Goal: Information Seeking & Learning: Find specific fact

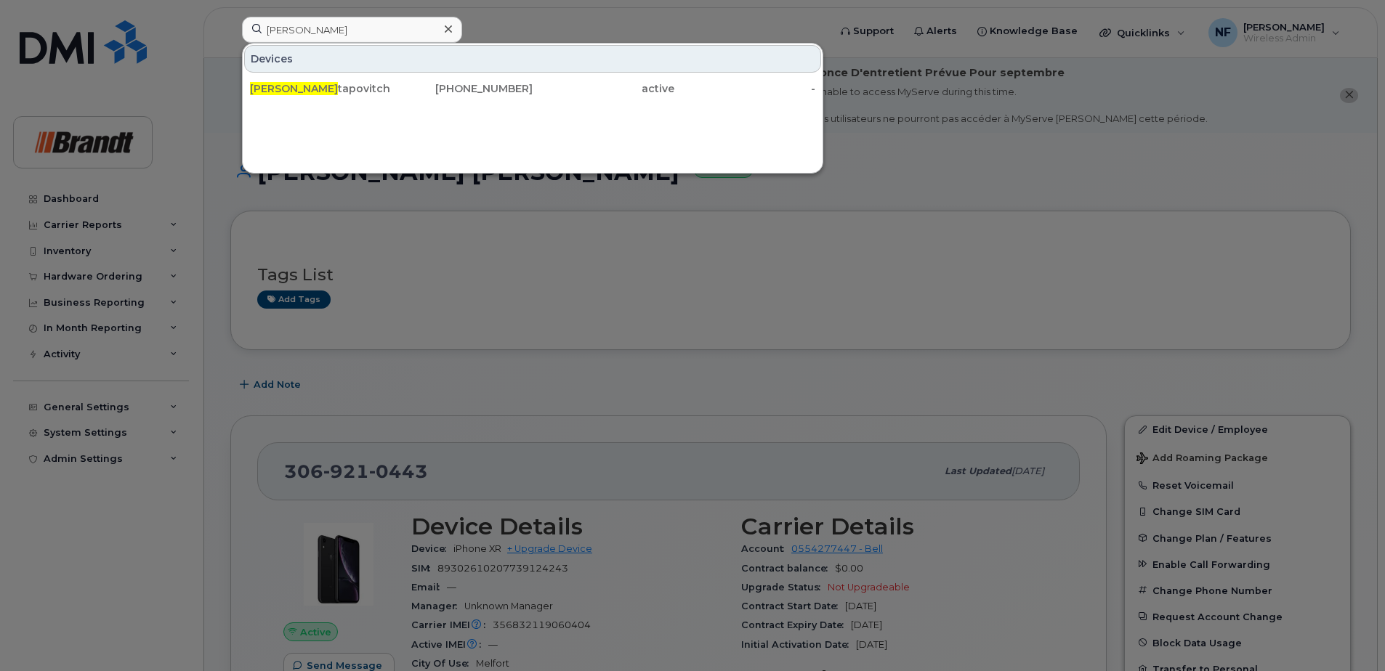
type input "[PERSON_NAME]"
click at [376, 84] on div "[PERSON_NAME]" at bounding box center [321, 88] width 142 height 15
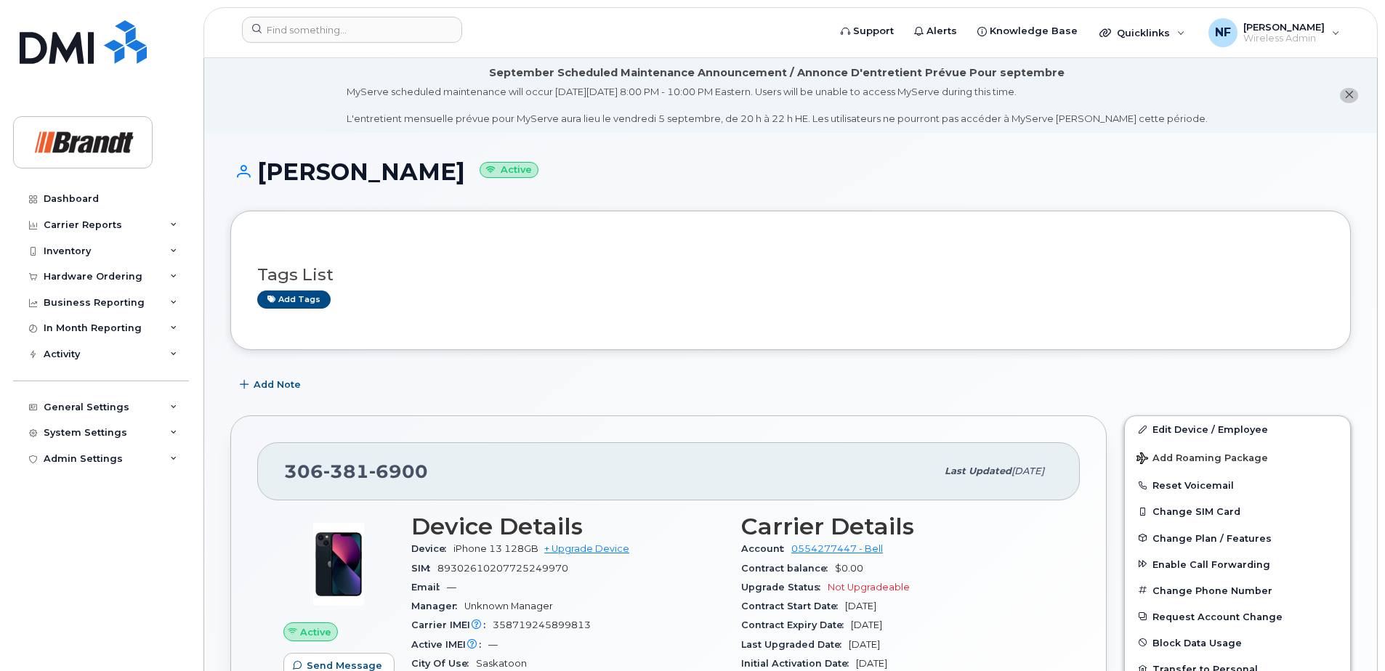
click at [369, 465] on span "381" at bounding box center [398, 472] width 59 height 22
copy span "306 381 6900"
click at [171, 330] on icon at bounding box center [173, 328] width 7 height 7
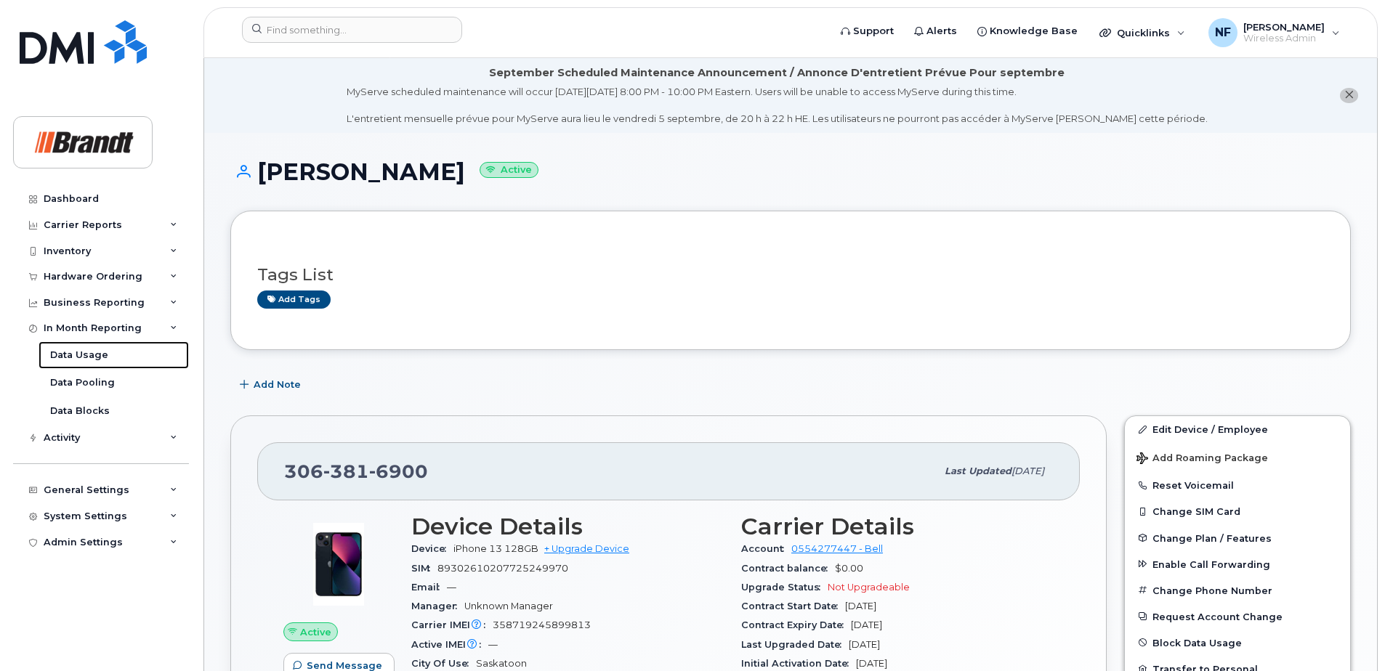
click at [97, 352] on div "Data Usage" at bounding box center [79, 355] width 58 height 13
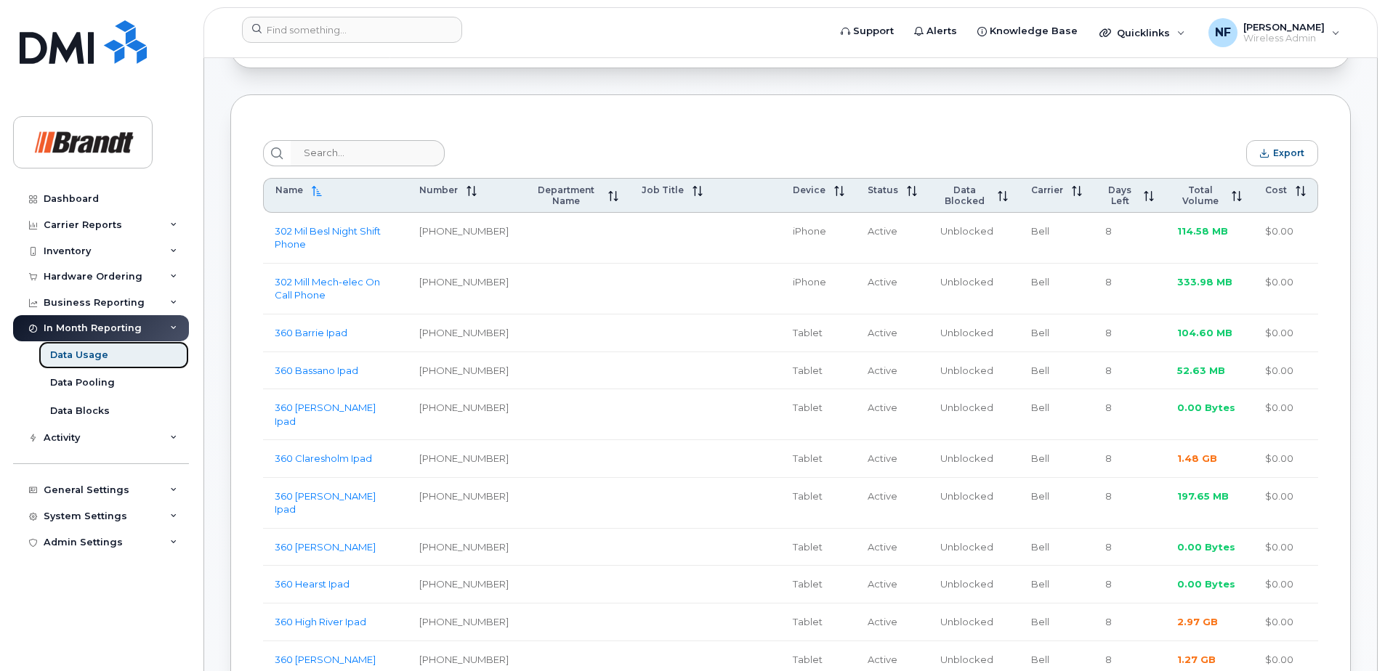
scroll to position [291, 0]
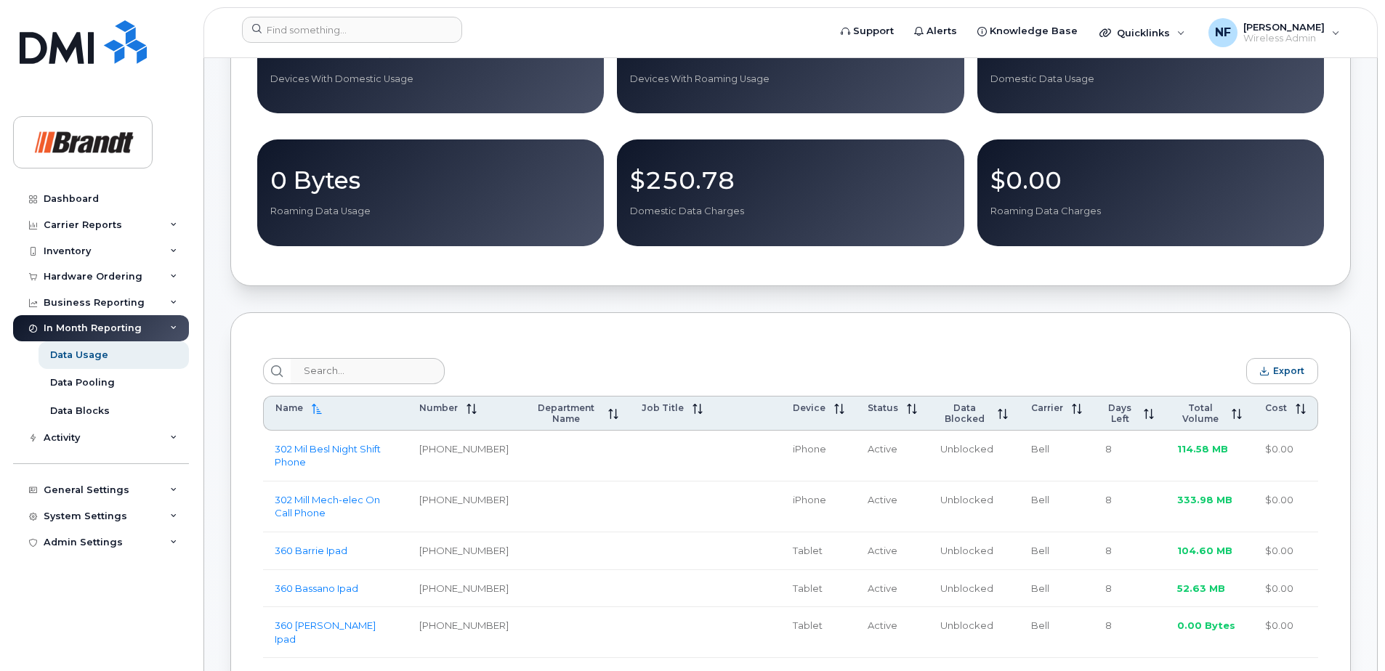
click at [174, 303] on icon at bounding box center [173, 302] width 7 height 7
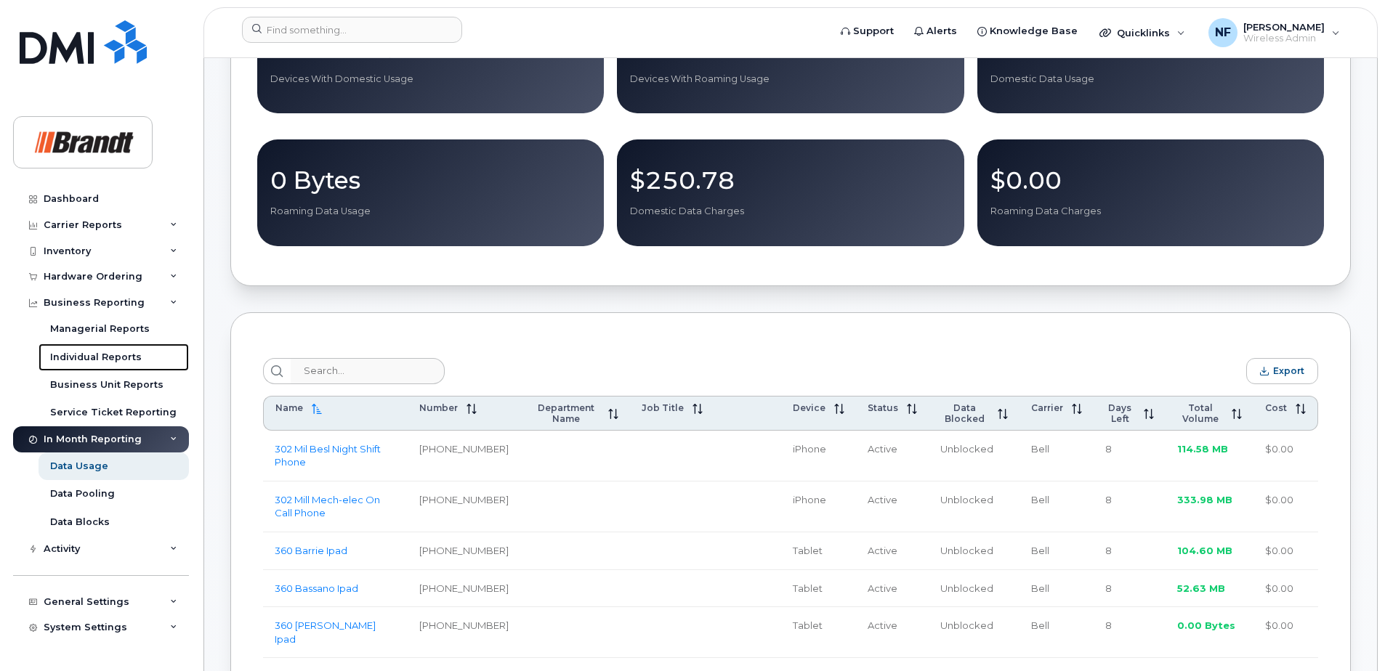
click at [122, 357] on div "Individual Reports" at bounding box center [96, 357] width 92 height 13
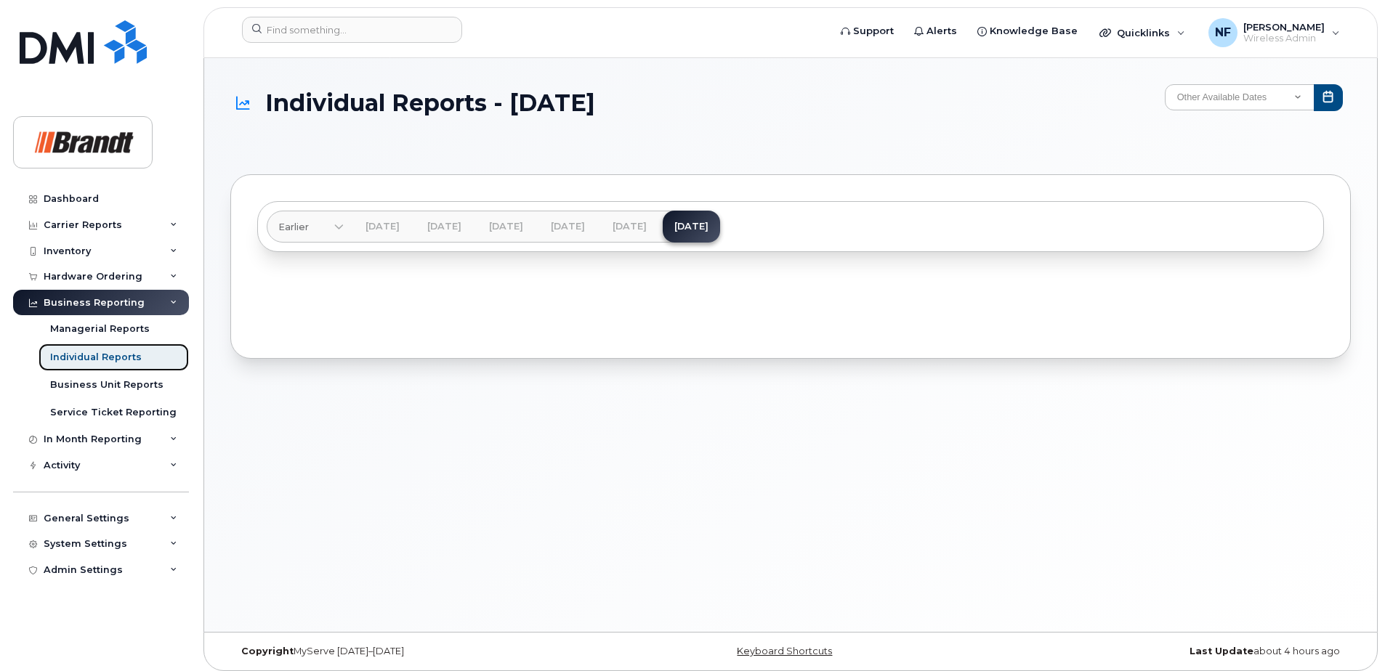
scroll to position [7, 0]
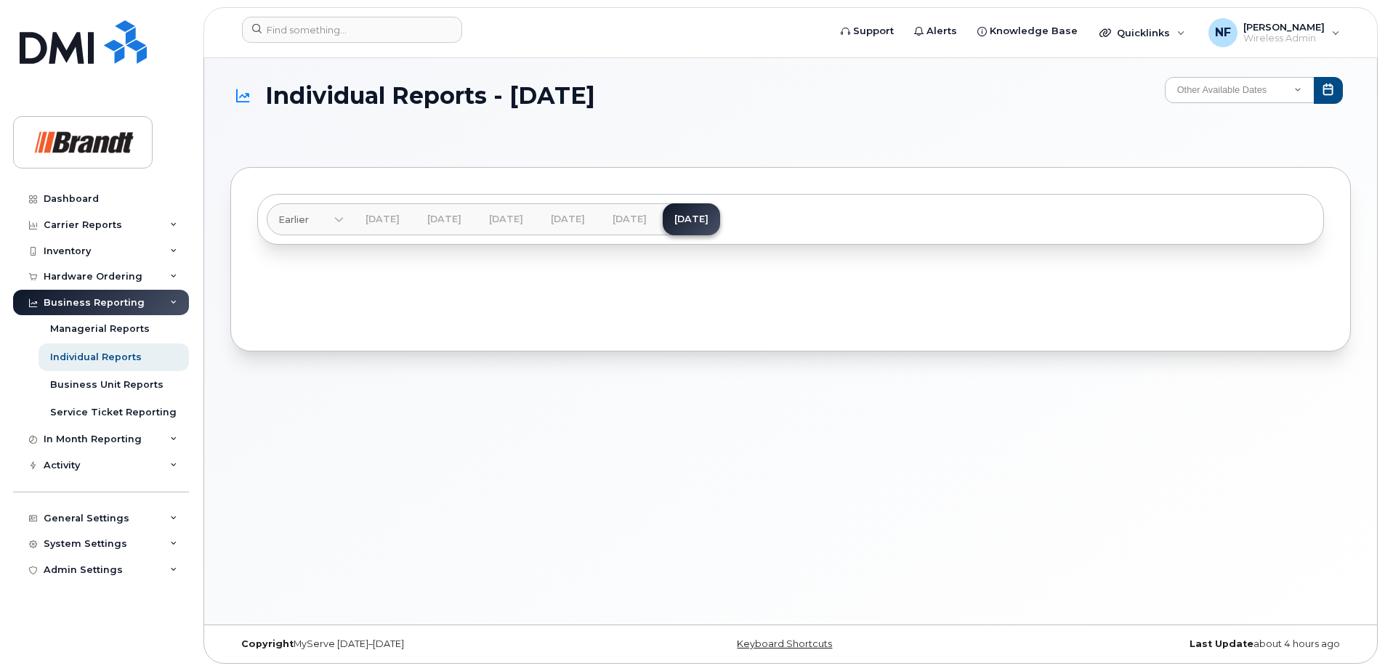
click at [175, 222] on icon at bounding box center [173, 225] width 7 height 7
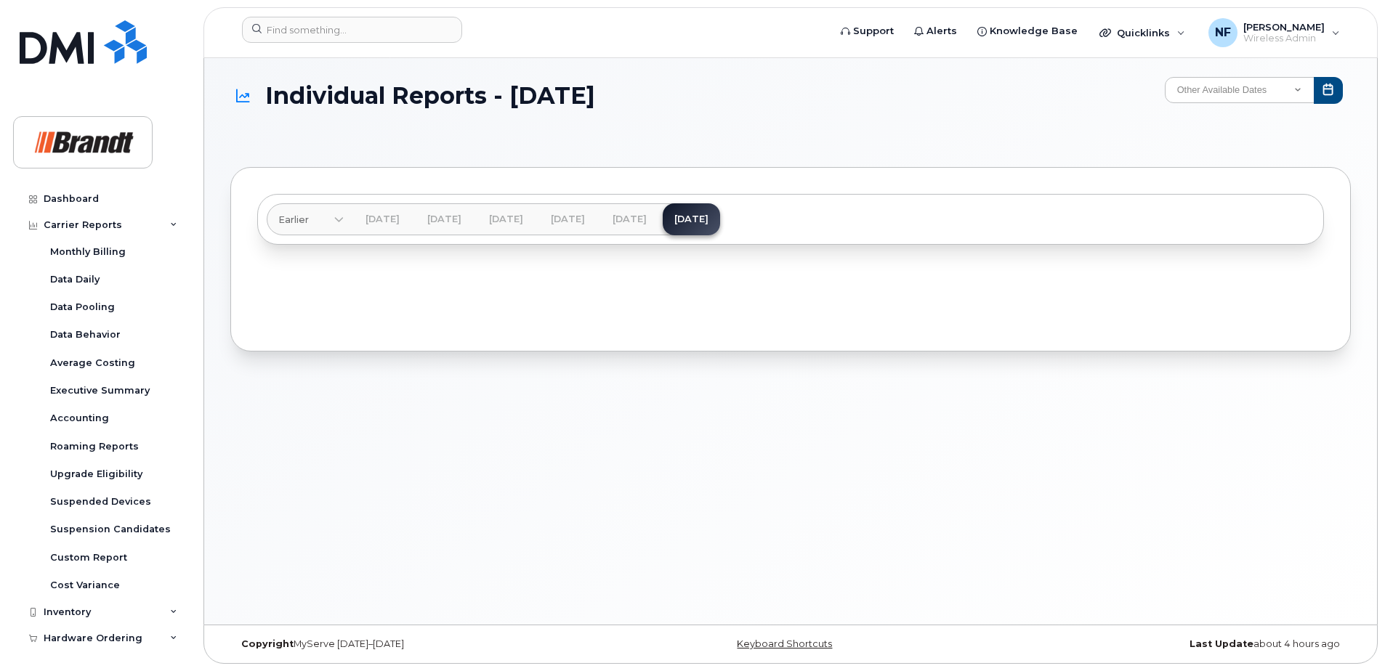
click at [106, 223] on div "Carrier Reports" at bounding box center [83, 225] width 78 height 12
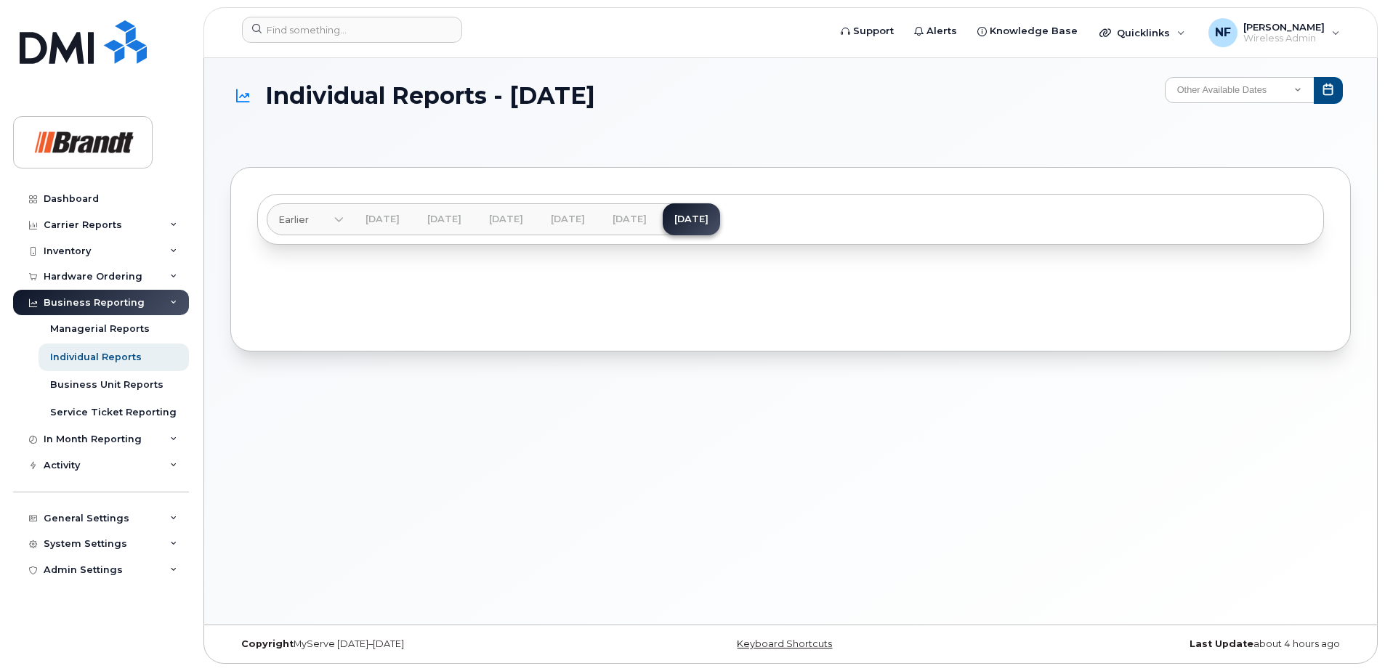
click at [86, 230] on div "Carrier Reports" at bounding box center [83, 225] width 78 height 12
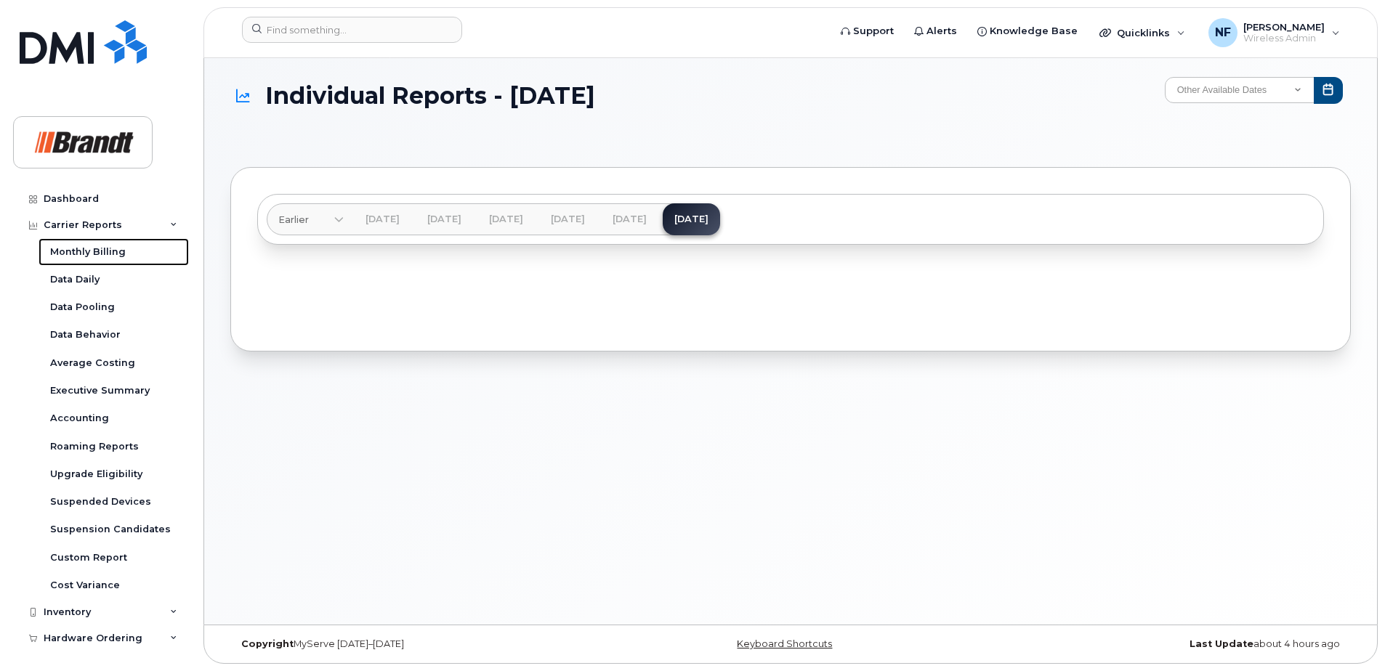
click at [92, 256] on div "Monthly Billing" at bounding box center [88, 252] width 76 height 13
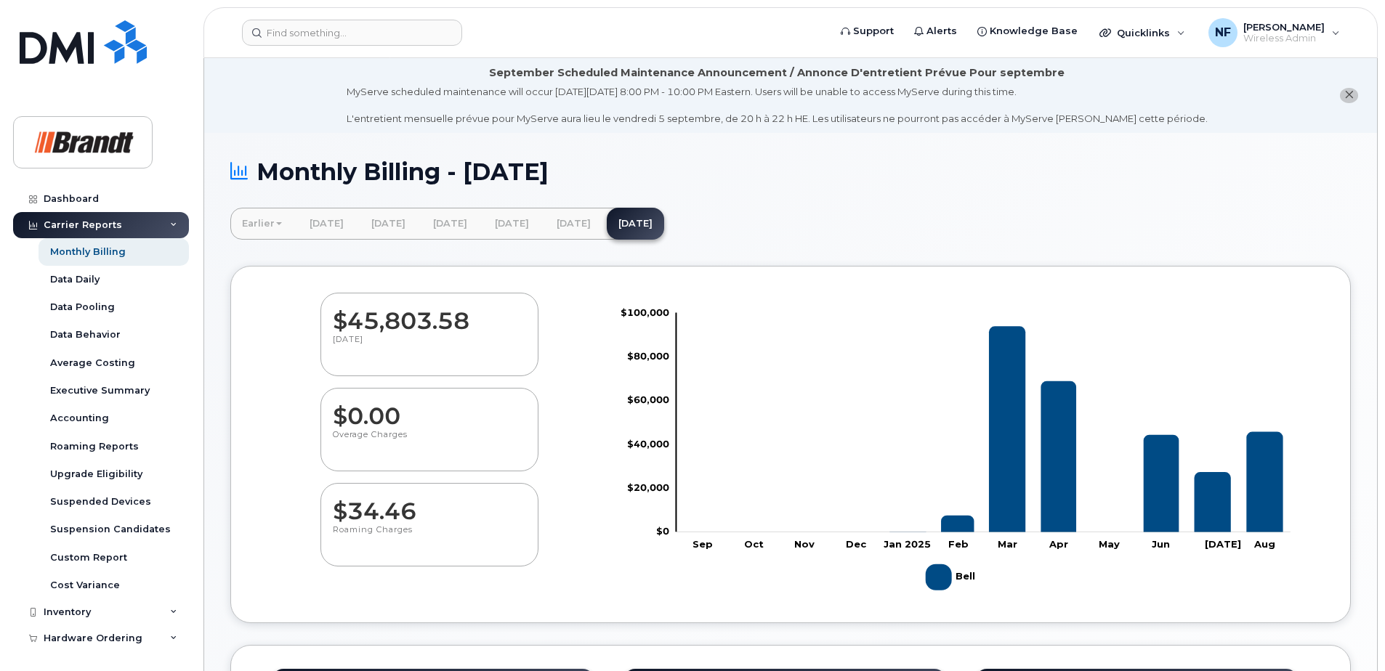
click at [1352, 92] on icon "close notification" at bounding box center [1348, 94] width 9 height 9
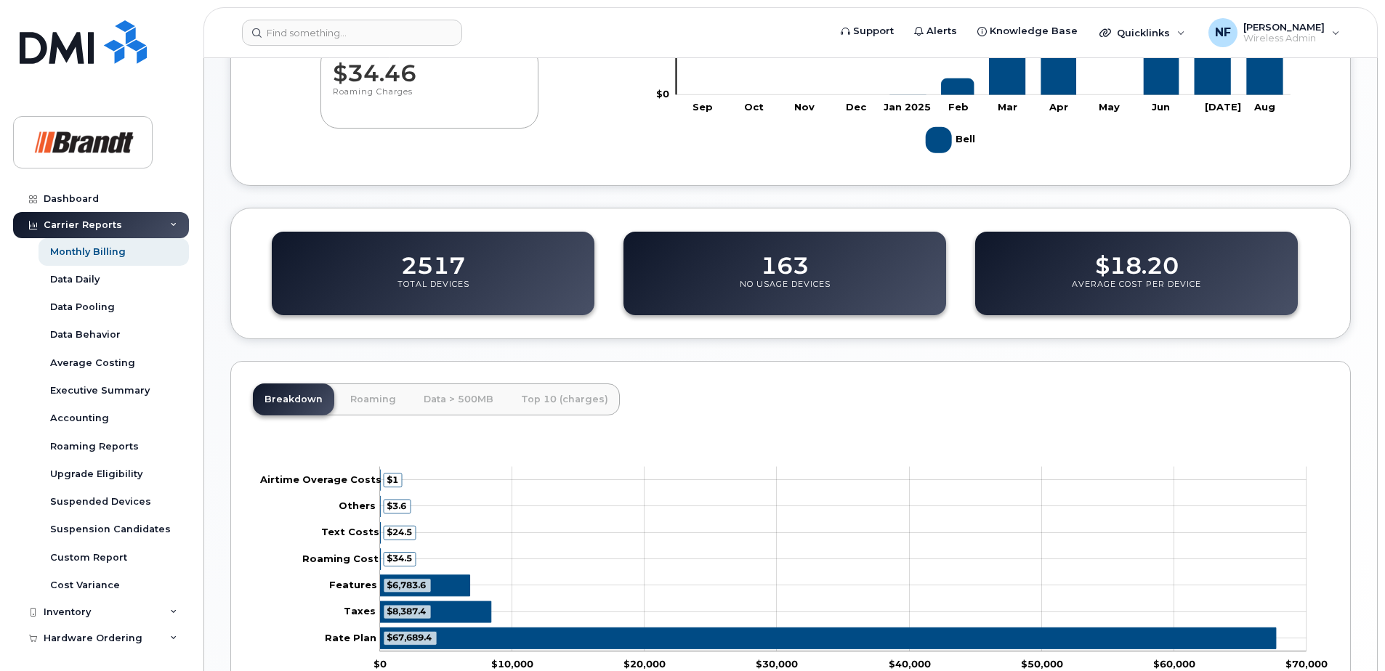
scroll to position [465, 0]
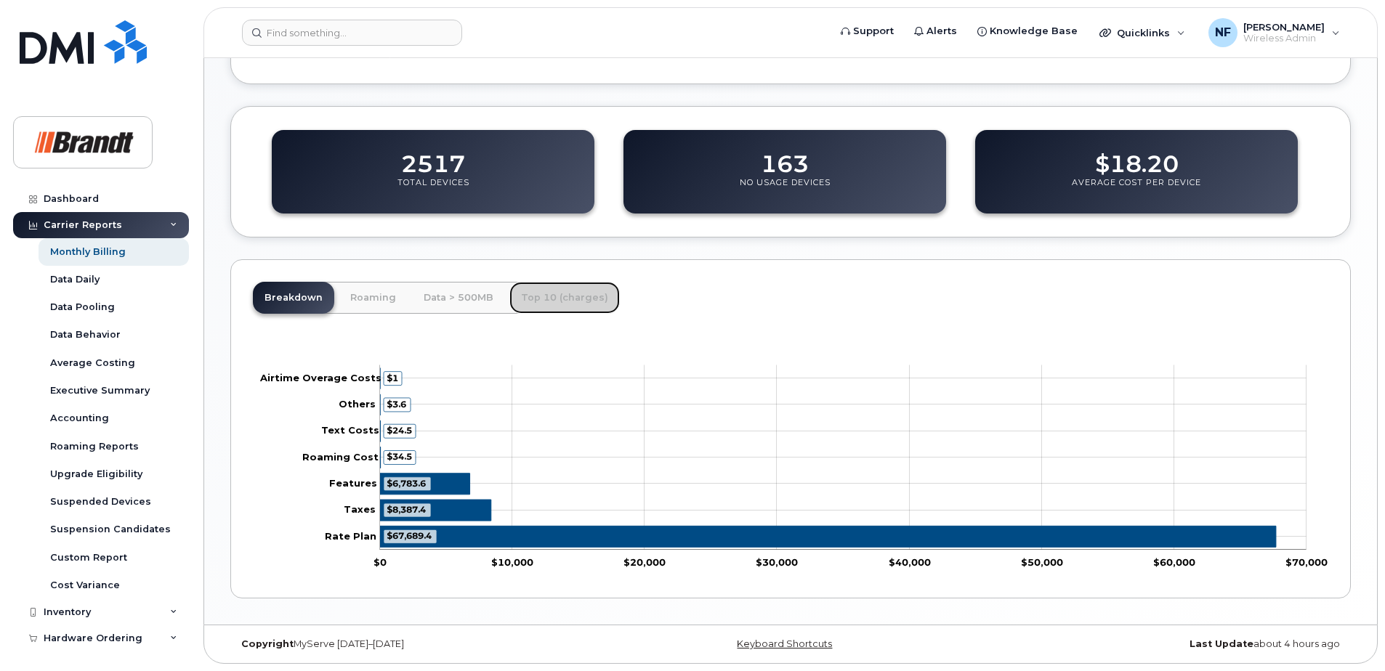
click at [553, 296] on link "Top 10 (charges)" at bounding box center [564, 298] width 110 height 32
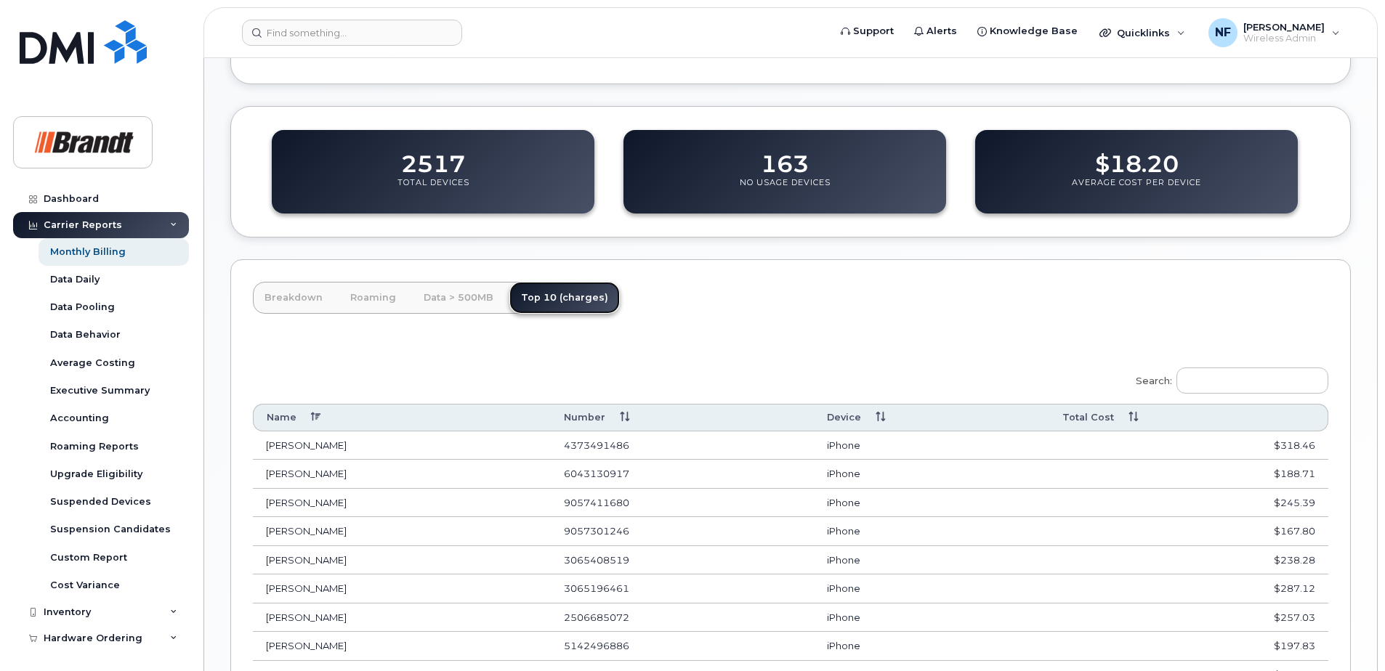
scroll to position [610, 0]
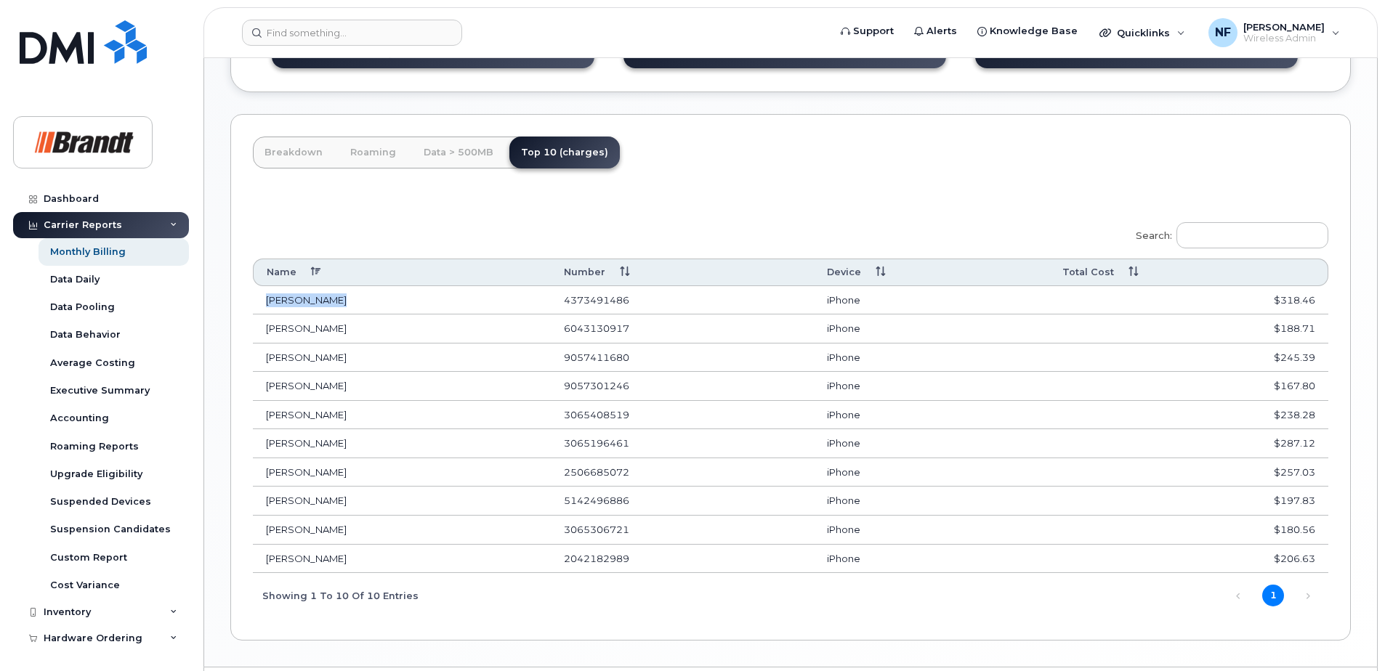
drag, startPoint x: 332, startPoint y: 302, endPoint x: 264, endPoint y: 302, distance: 67.6
click at [264, 302] on td "Andrae Clarke" at bounding box center [402, 300] width 298 height 29
drag, startPoint x: 264, startPoint y: 302, endPoint x: 381, endPoint y: 304, distance: 117.0
click at [381, 304] on td "Andrae Clarke" at bounding box center [402, 300] width 298 height 29
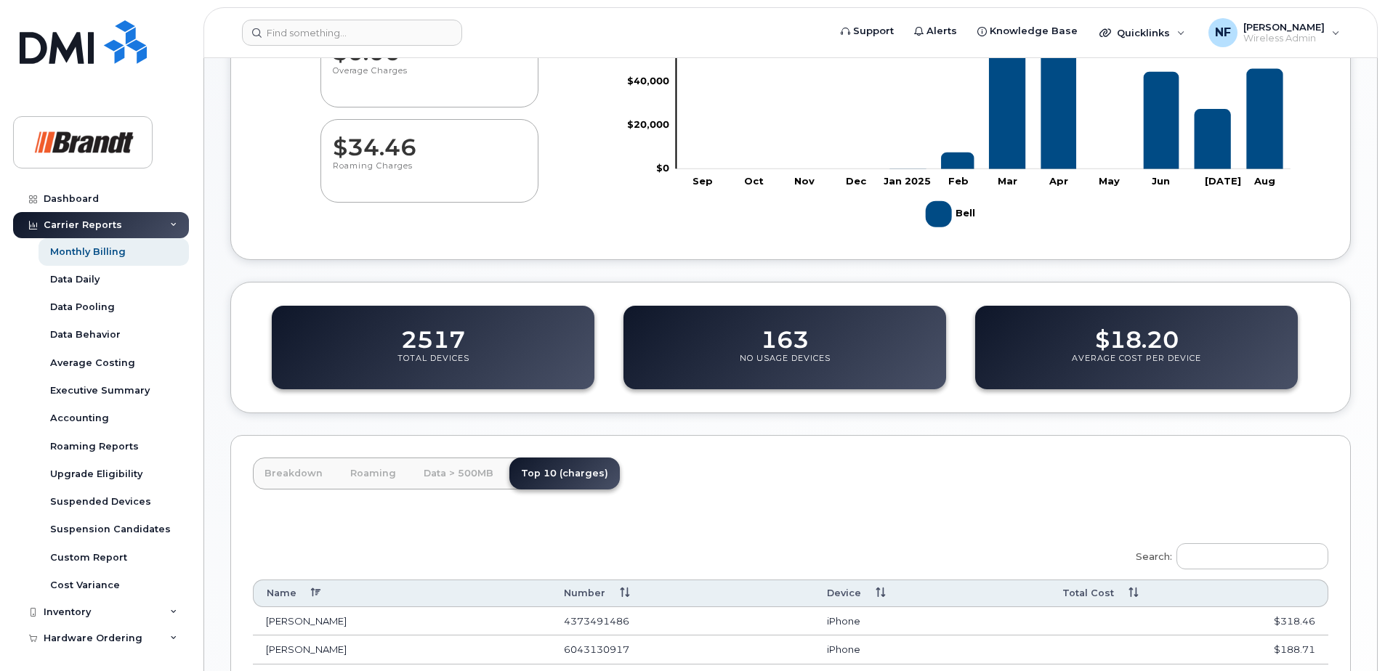
scroll to position [0, 0]
